Goal: Task Accomplishment & Management: Manage account settings

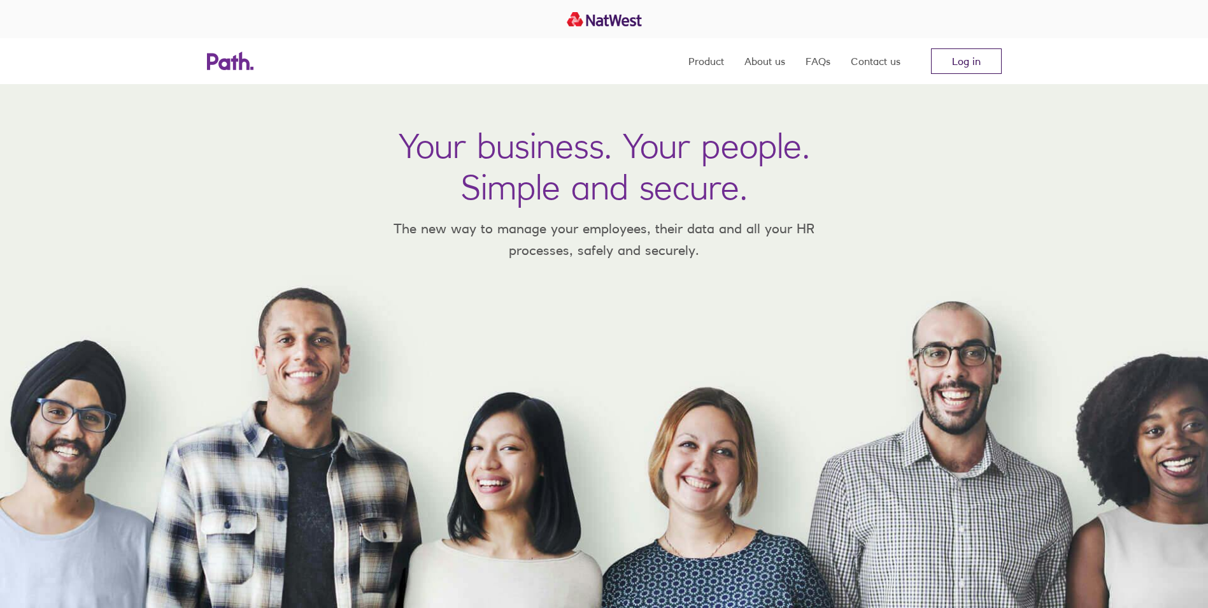
click at [955, 56] on link "Log in" at bounding box center [966, 60] width 71 height 25
click at [975, 67] on link "Log in" at bounding box center [966, 60] width 71 height 25
click at [955, 68] on link "Log in" at bounding box center [966, 60] width 71 height 25
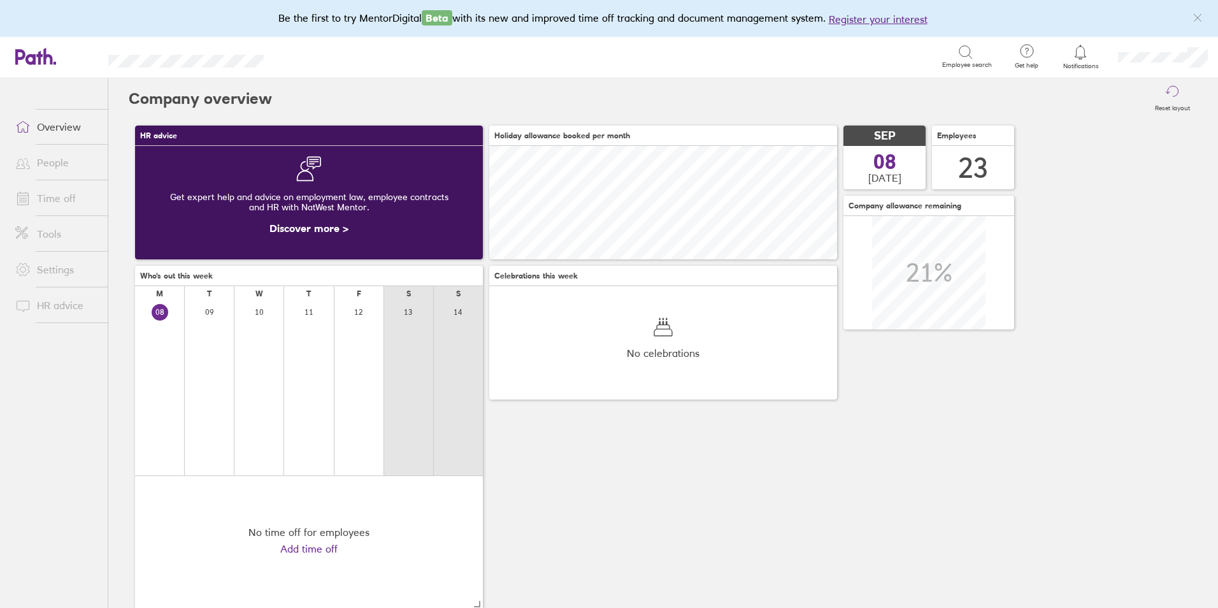
scroll to position [113, 348]
click at [73, 168] on link "People" at bounding box center [56, 162] width 103 height 25
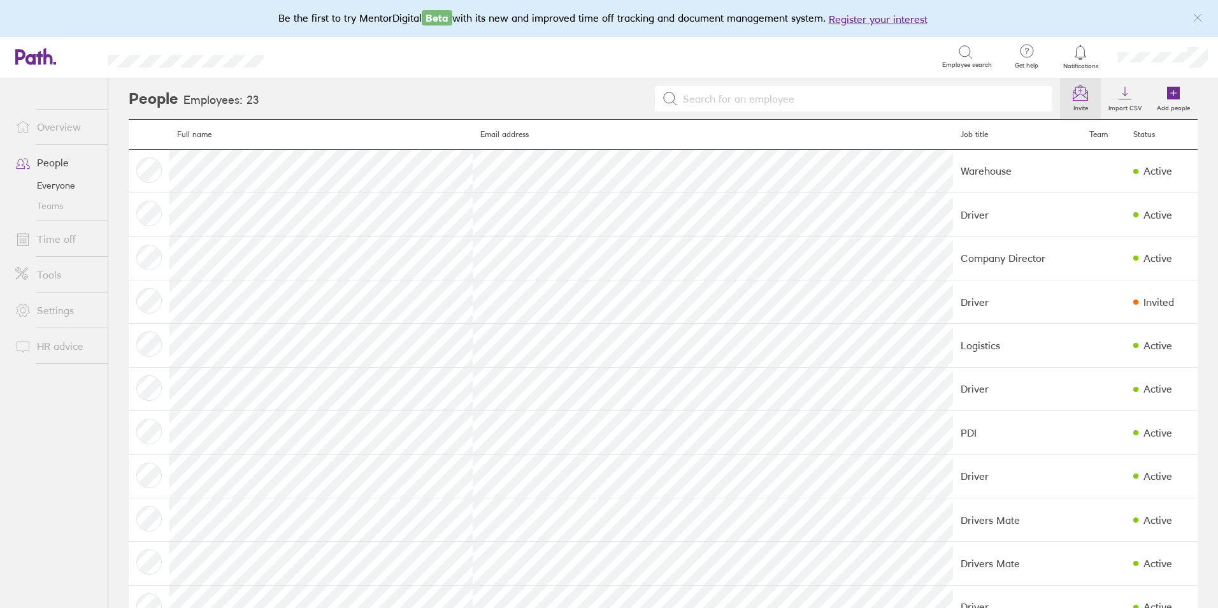
click at [1066, 106] on label "Invite" at bounding box center [1081, 106] width 30 height 11
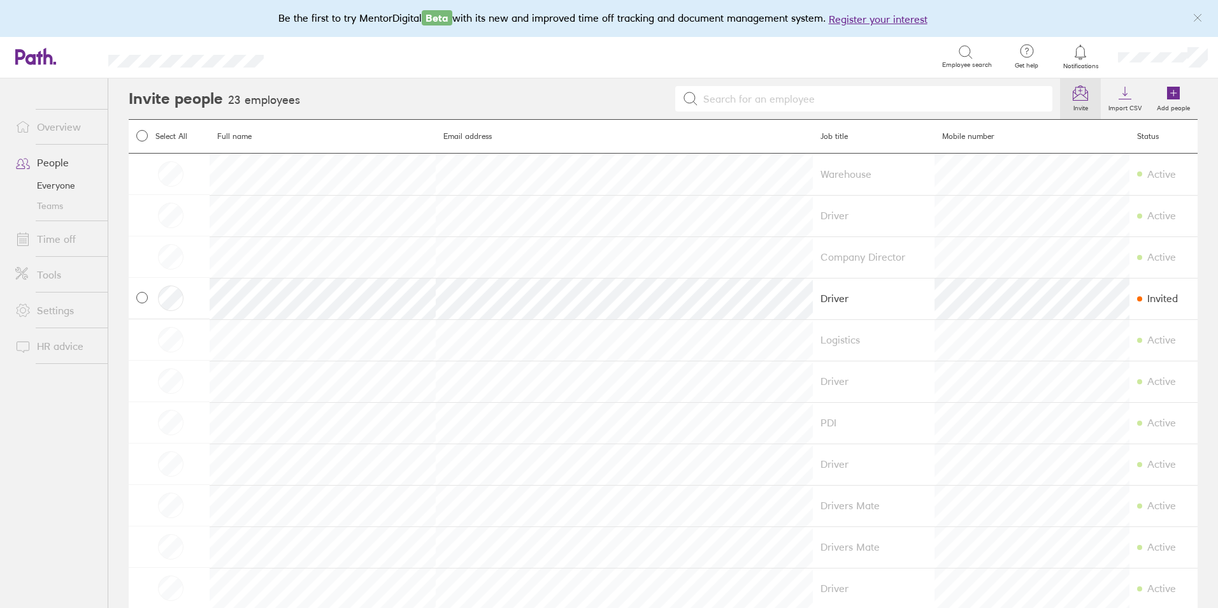
click at [1137, 302] on div "Invited" at bounding box center [1163, 297] width 53 height 11
click at [141, 301] on span at bounding box center [141, 297] width 11 height 11
checkbox input "true"
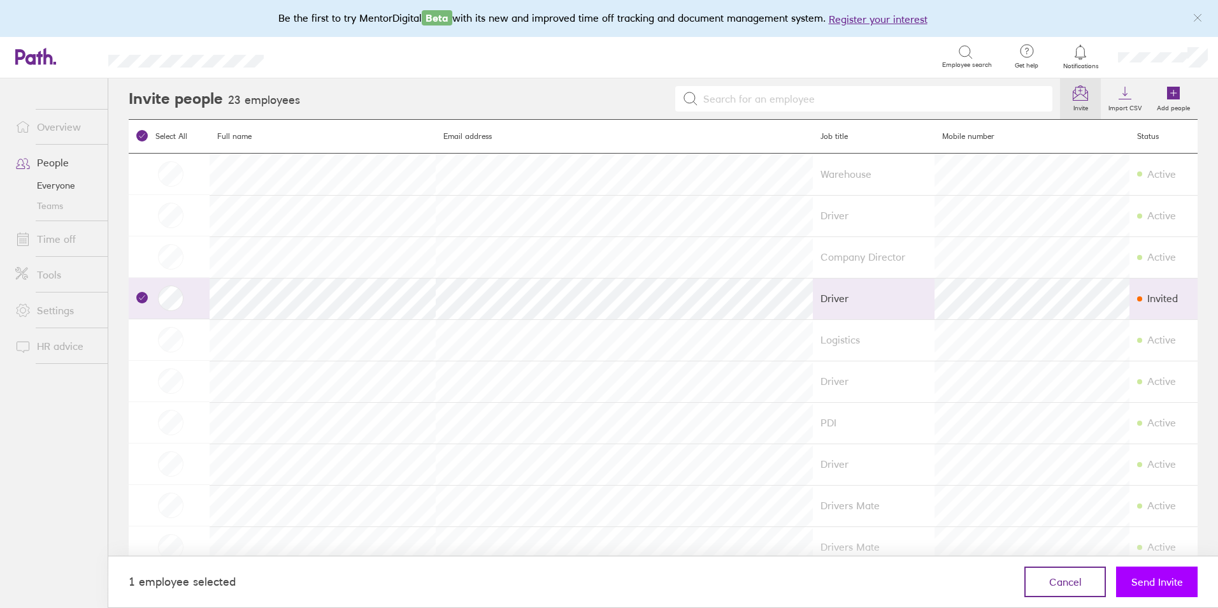
click at [1145, 576] on span "Send Invite" at bounding box center [1157, 581] width 52 height 11
checkbox input "false"
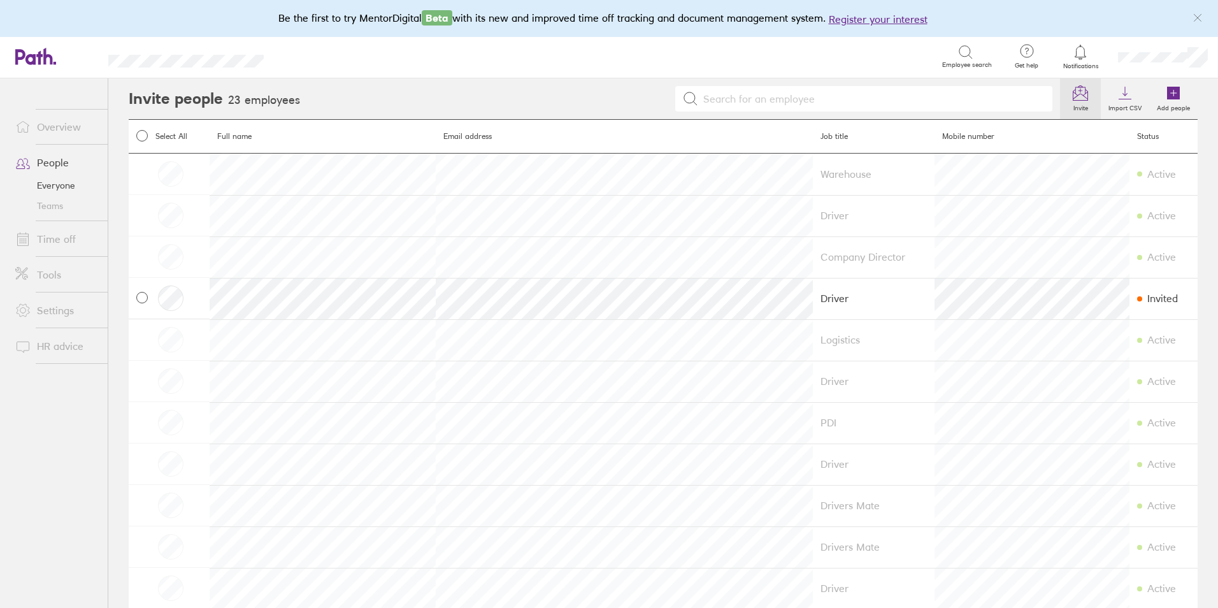
click at [83, 239] on link "Time off" at bounding box center [56, 238] width 103 height 25
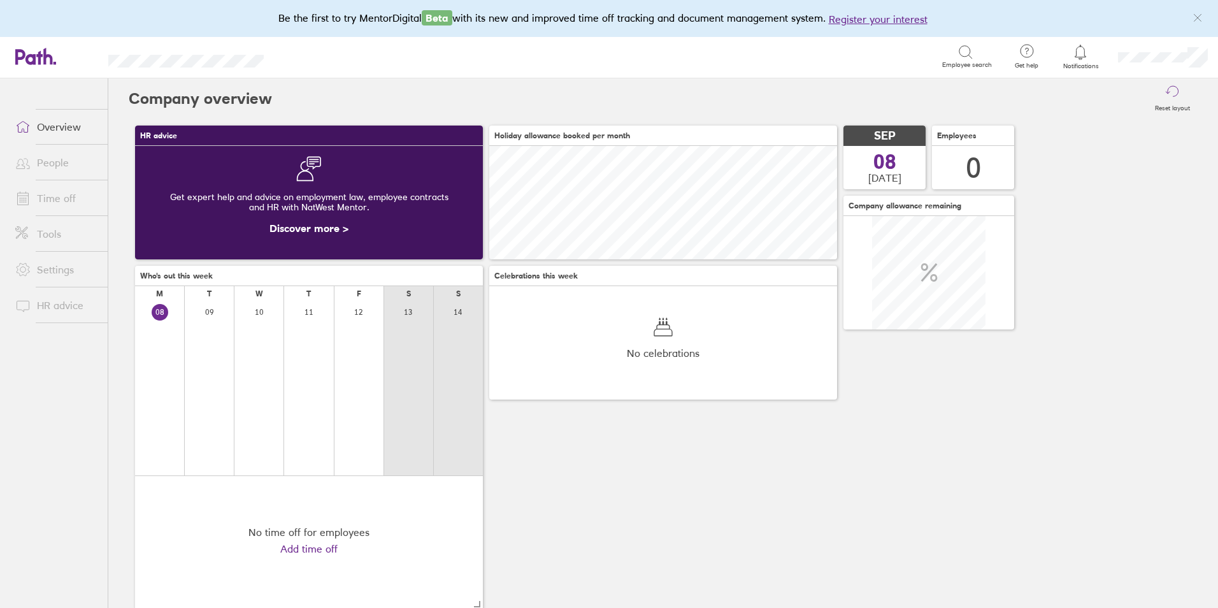
scroll to position [113, 348]
click at [71, 202] on link "Time off" at bounding box center [56, 197] width 103 height 25
